Goal: Information Seeking & Learning: Learn about a topic

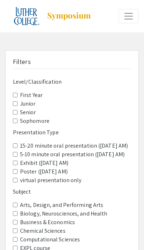
click at [11, 97] on div "Filters Level/Classification First Year Junior Senior Sophomore Presentation Ty…" at bounding box center [72, 201] width 133 height 301
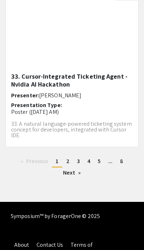
scroll to position [1248, 0]
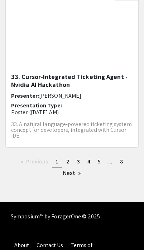
click at [70, 163] on link "page 2" at bounding box center [68, 161] width 10 height 11
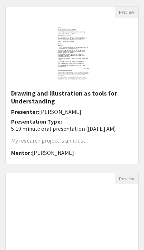
scroll to position [18, 0]
click at [63, 81] on img at bounding box center [72, 54] width 59 height 72
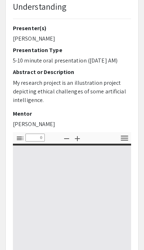
type input "1"
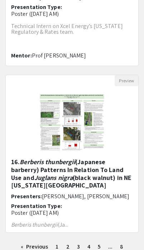
click at [78, 246] on span "3" at bounding box center [78, 246] width 3 height 8
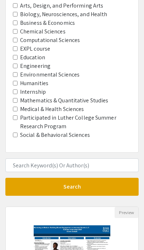
click at [21, 90] on label "Internship" at bounding box center [33, 92] width 26 height 9
click at [18, 90] on input "Internship" at bounding box center [15, 91] width 5 height 5
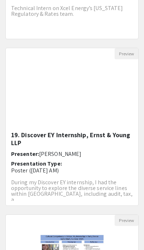
scroll to position [524, 0]
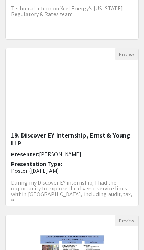
click at [101, 128] on img "Open Presentation <p>19. Discover EY Internship, Ernst &amp; Young LLP</p>" at bounding box center [72, 96] width 59 height 72
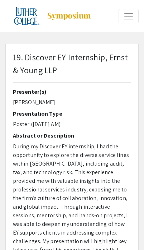
type input "1"
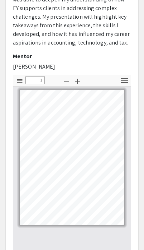
scroll to position [221, 0]
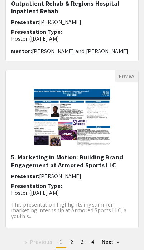
scroll to position [1168, 0]
click at [74, 240] on link "page 2" at bounding box center [72, 241] width 10 height 11
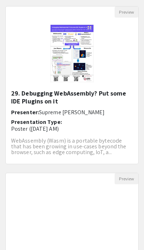
scroll to position [608, 0]
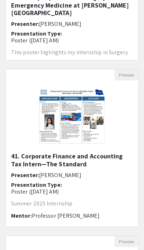
click at [59, 154] on h5 "41. Corporate Finance and Accounting Tax Intern—The Standard" at bounding box center [72, 159] width 122 height 15
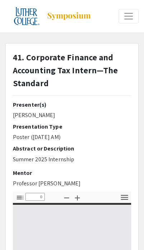
type input "1"
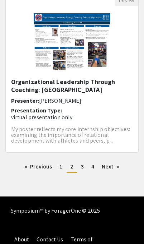
scroll to position [1237, 0]
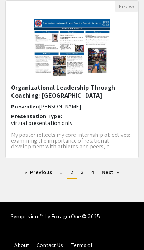
click at [83, 173] on span "3" at bounding box center [82, 172] width 3 height 8
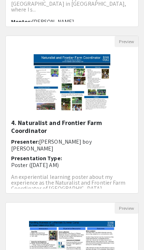
scroll to position [5, 0]
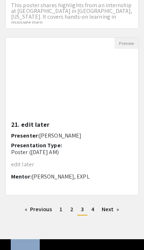
click at [70, 207] on span "2" at bounding box center [71, 209] width 3 height 8
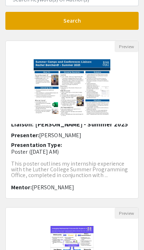
scroll to position [11, 0]
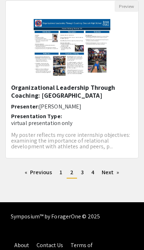
click at [62, 173] on span "1" at bounding box center [61, 172] width 3 height 8
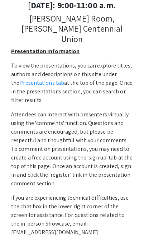
scroll to position [265, 0]
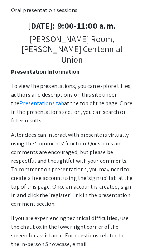
click at [43, 99] on link "Presentations tab" at bounding box center [41, 103] width 45 height 8
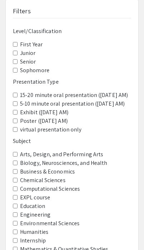
scroll to position [51, 0]
click at [18, 101] on AM\) "5-10 minute oral presentation ([DATE] AM)" at bounding box center [15, 103] width 5 height 5
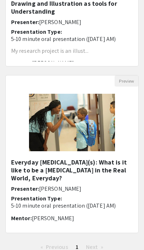
scroll to position [341, 0]
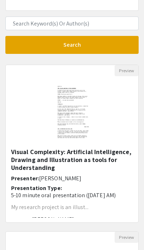
click at [87, 159] on h5 "Visual Complexity: Artificial Intelligence, Drawing and Illustration as tools f…" at bounding box center [72, 159] width 122 height 23
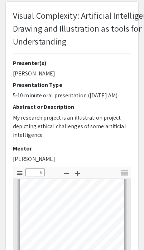
type input "5"
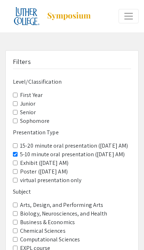
click at [13, 135] on div "Filters Level/Classification First Year Junior Senior Sophomore Presentation Ty…" at bounding box center [72, 201] width 133 height 301
click at [15, 152] on AM\) "5-10 minute oral presentation ([DATE] AM)" at bounding box center [15, 154] width 5 height 5
click at [17, 143] on AM\) "15-20 minute oral presentation ([DATE] AM)" at bounding box center [15, 145] width 5 height 5
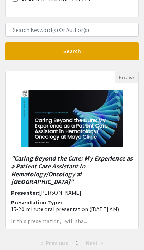
click at [104, 169] on em ""Caring Beyond the Cure: My Experience as a Patient Care Assistant in Hematolog…" at bounding box center [72, 170] width 122 height 32
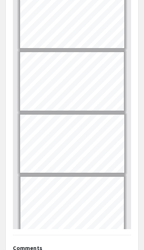
type input "1"
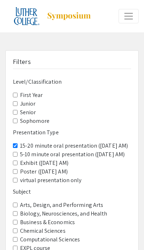
click at [18, 143] on AM\) "15-20 minute oral presentation ([DATE] AM)" at bounding box center [15, 145] width 5 height 5
click at [18, 173] on AM\) "Poster ([DATE] AM)" at bounding box center [15, 171] width 5 height 5
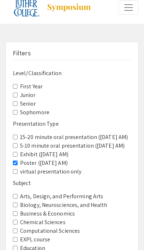
click at [14, 159] on span "Exhibit ([DATE] AM)" at bounding box center [72, 154] width 118 height 9
click at [18, 156] on AM\) "Exhibit ([DATE] AM)" at bounding box center [15, 154] width 5 height 5
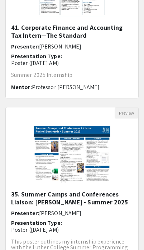
click at [84, 187] on img "Open Presentation <p>35. Summer Camps and Conferences Liaison:&nbsp;Rachel Borc…" at bounding box center [72, 154] width 91 height 72
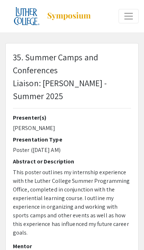
type input "1"
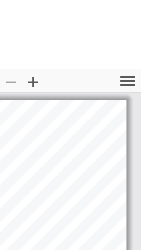
scroll to position [149, 0]
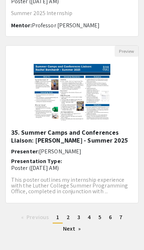
scroll to position [1190, 0]
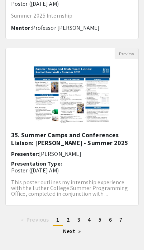
click at [72, 219] on link "page 2" at bounding box center [68, 219] width 10 height 11
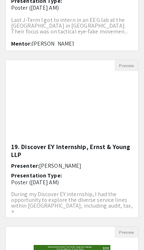
click at [83, 118] on img "Open Presentation <p>19. Discover EY Internship, Ernst &amp; Young LLP</p>" at bounding box center [72, 107] width 59 height 72
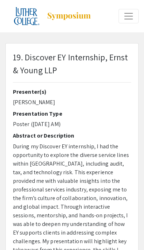
type input "1"
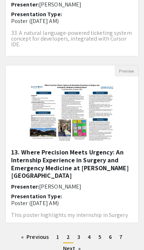
scroll to position [1177, 0]
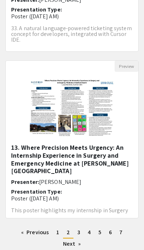
click at [82, 233] on link "page 3" at bounding box center [79, 232] width 10 height 11
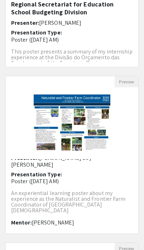
scroll to position [19, 0]
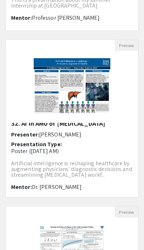
click at [96, 160] on p "Artificial intelligence is reshaping healthcare by augmenting physicians’ diagn…" at bounding box center [72, 168] width 122 height 17
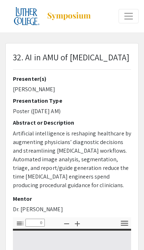
type input "1"
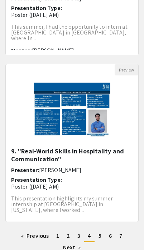
click at [105, 237] on link "page 5" at bounding box center [100, 235] width 10 height 11
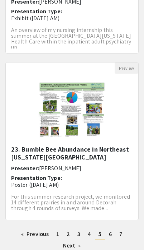
click at [109, 235] on link "page 6" at bounding box center [110, 233] width 10 height 11
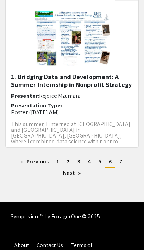
click at [119, 162] on span "7" at bounding box center [120, 161] width 3 height 8
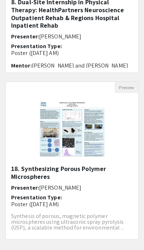
click at [79, 249] on span "3" at bounding box center [78, 253] width 3 height 8
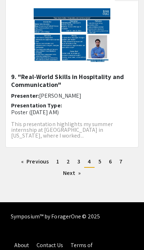
click at [58, 156] on link "page 1" at bounding box center [58, 161] width 10 height 11
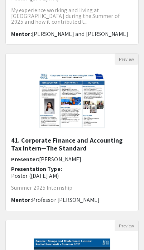
click at [105, 132] on img "Open Presentation <p><strong>41. Corporate Finance and Accounting Tax Intern—Th…" at bounding box center [72, 101] width 81 height 72
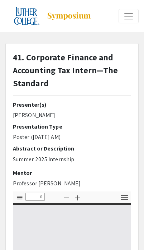
type input "1"
